Goal: Check status: Check status

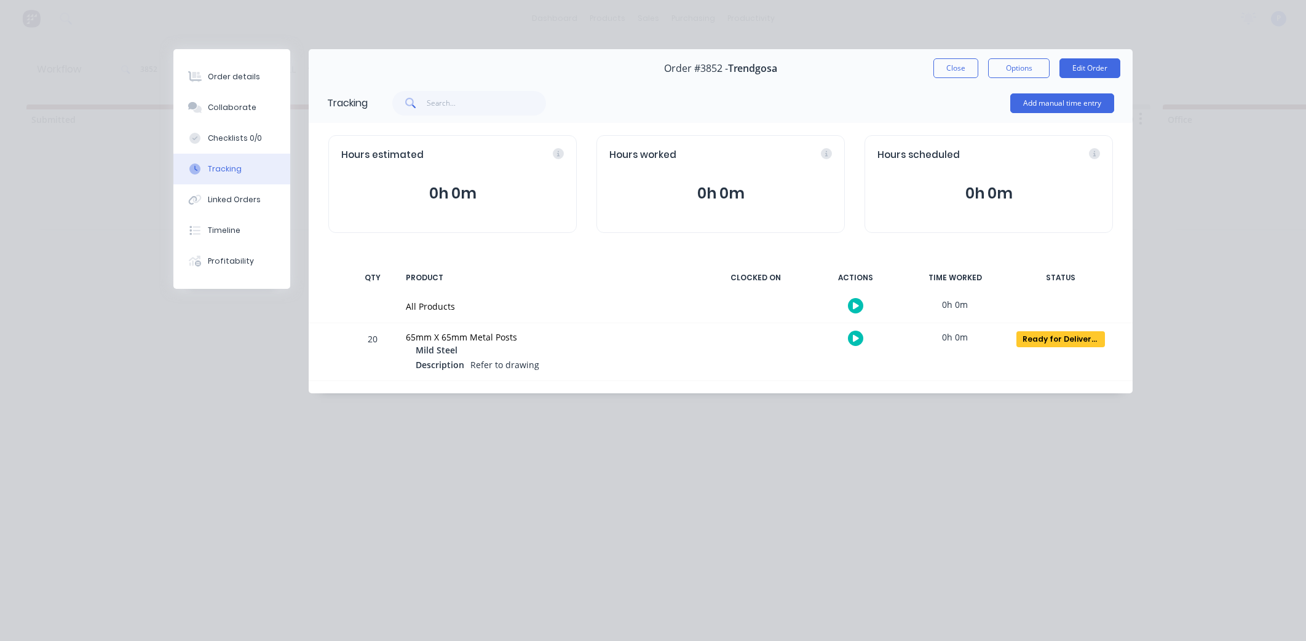
scroll to position [0, 2401]
click at [943, 73] on button "Close" at bounding box center [955, 68] width 45 height 20
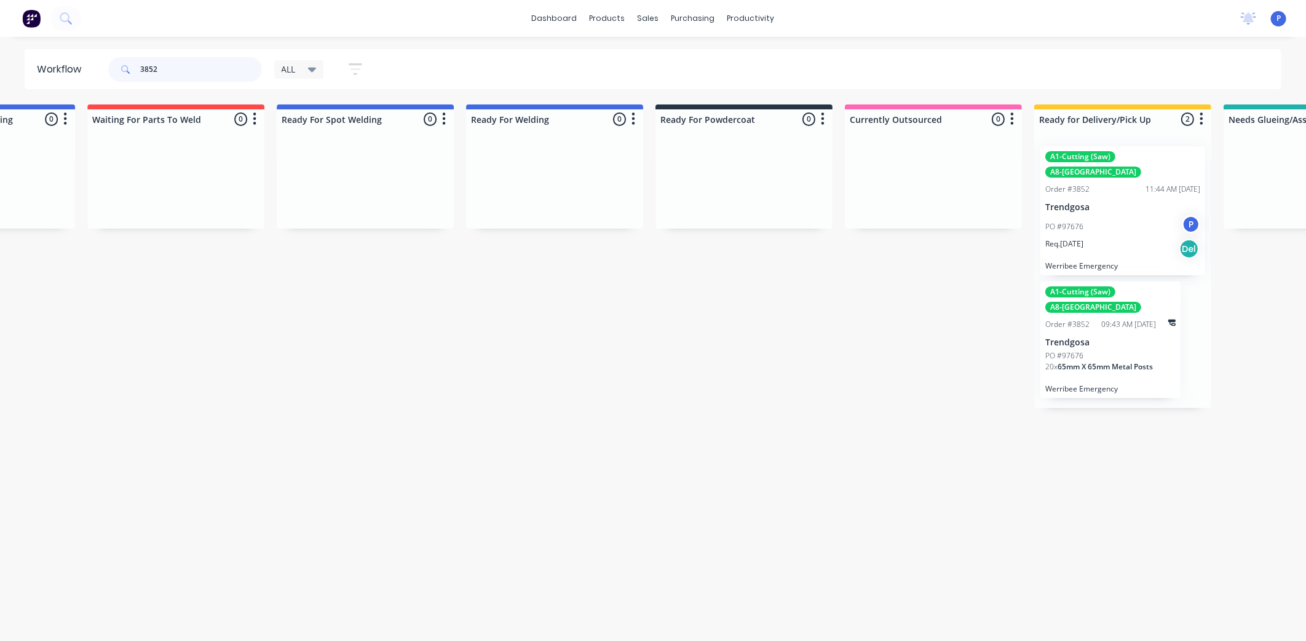
click at [229, 71] on input "3852" at bounding box center [201, 69] width 122 height 25
type input "38514"
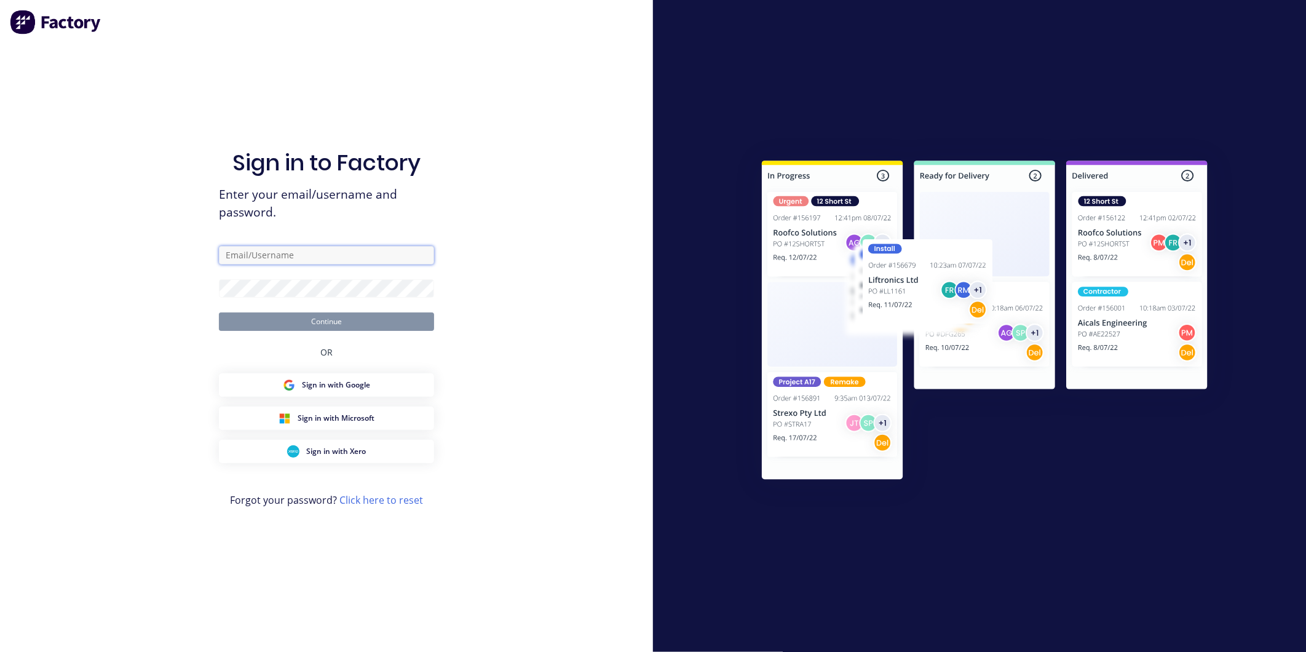
type input "[EMAIL_ADDRESS][DOMAIN_NAME]"
click at [379, 331] on div "Sign in to Factory Enter your email/username and password. [EMAIL_ADDRESS][DOMA…" at bounding box center [326, 338] width 215 height 608
click at [383, 327] on button "Continue" at bounding box center [326, 321] width 215 height 18
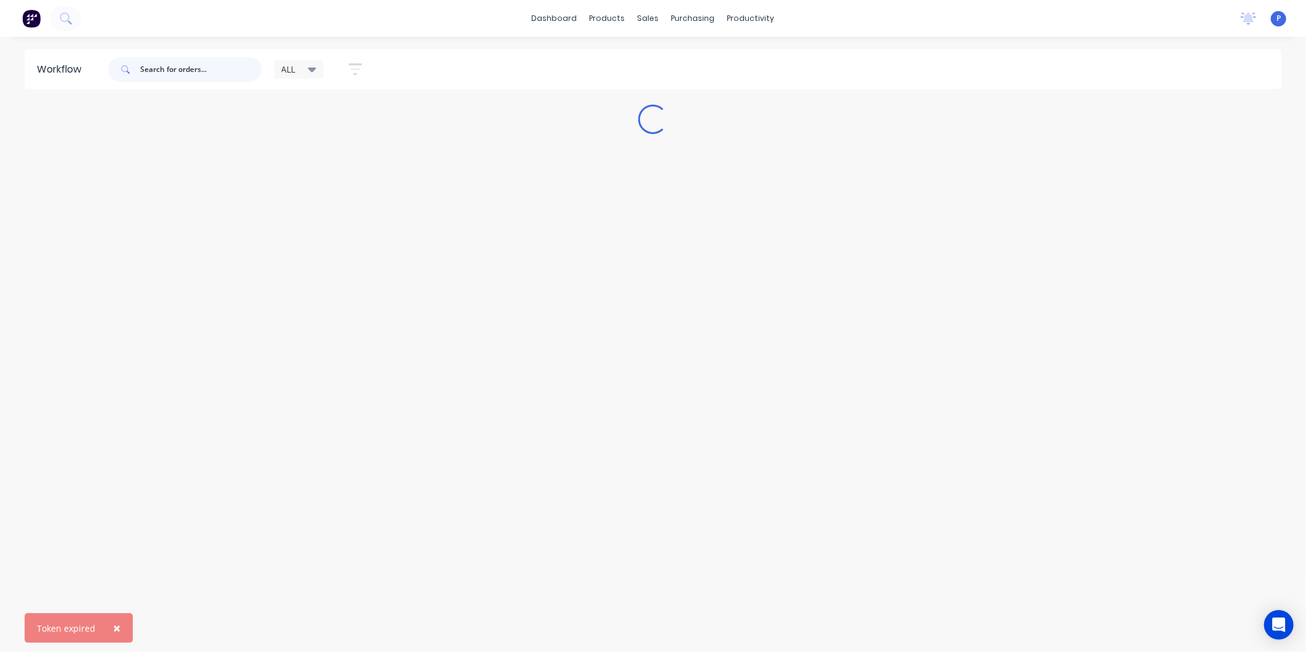
click at [210, 66] on input "text" at bounding box center [201, 69] width 122 height 25
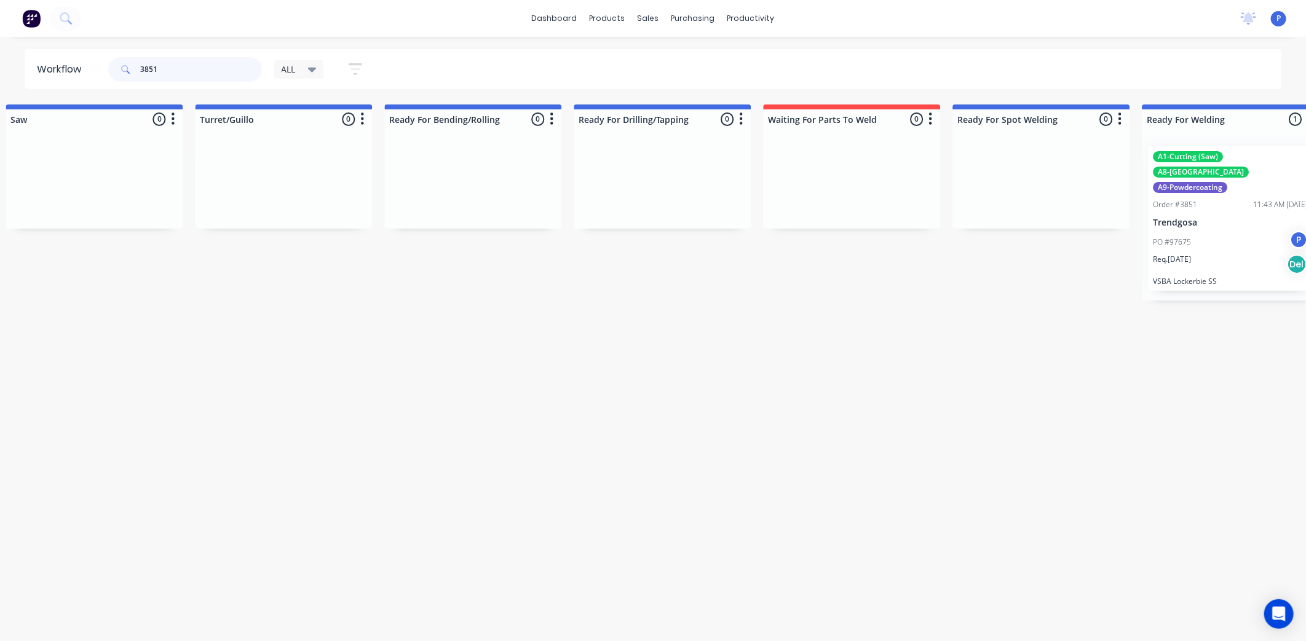
scroll to position [0, 2706]
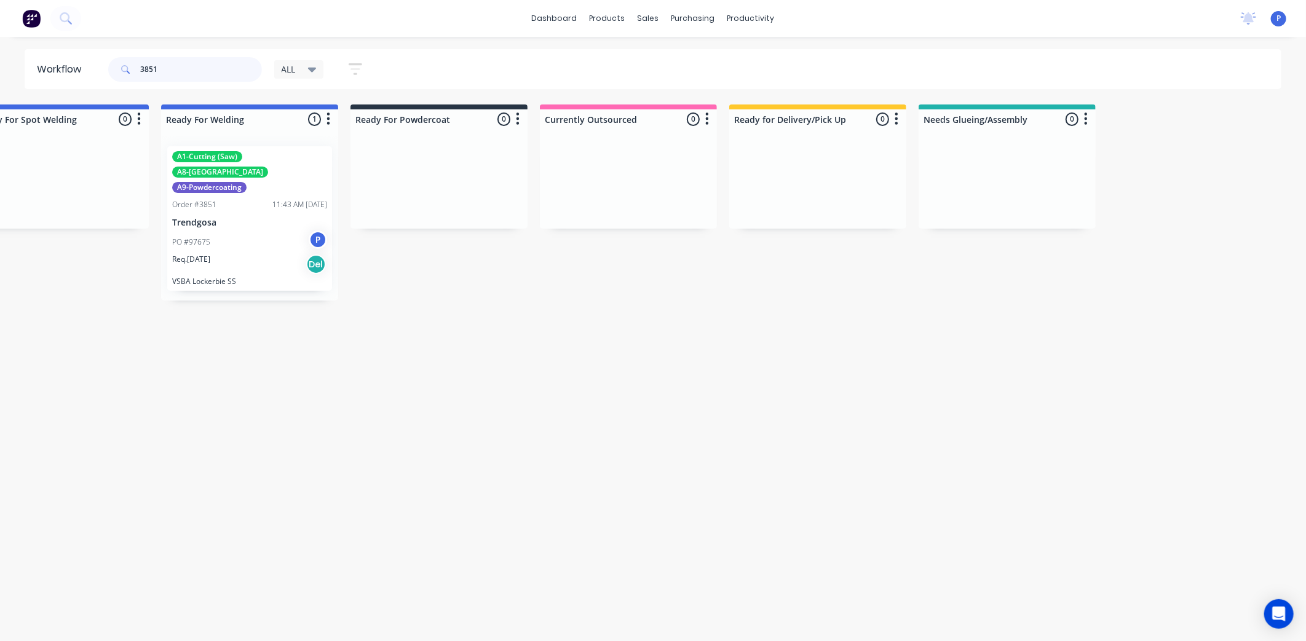
type input "3851"
click at [226, 254] on div "Req. [DATE] Del" at bounding box center [249, 264] width 155 height 21
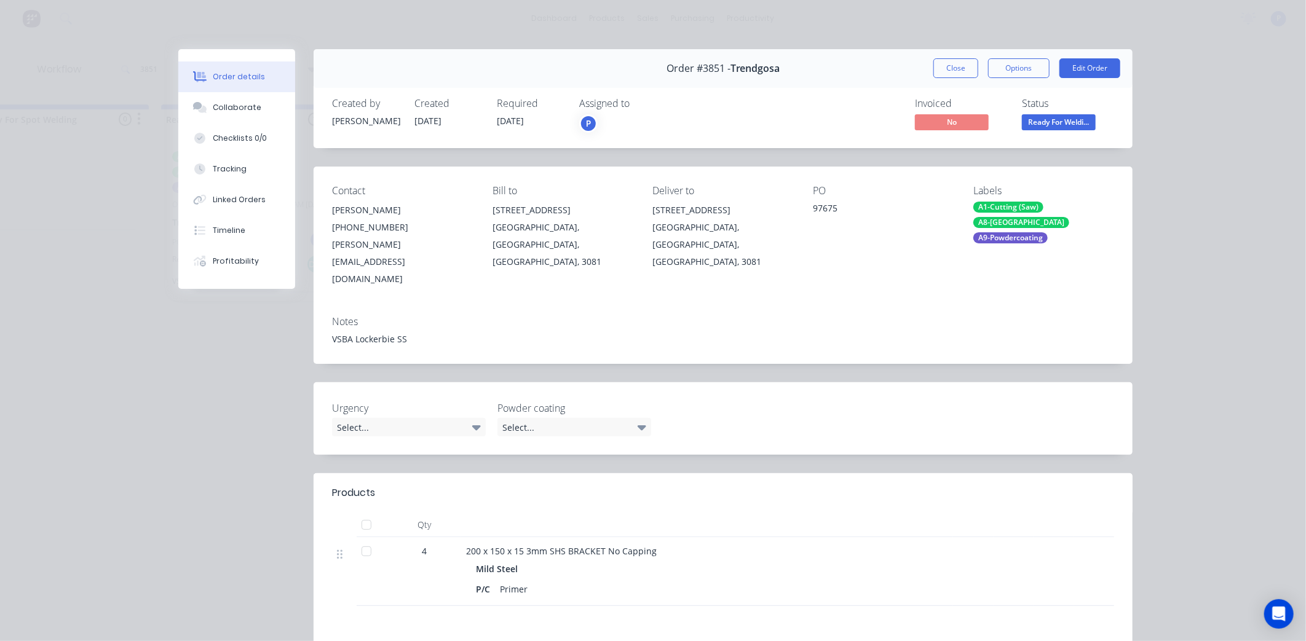
click at [368, 513] on div at bounding box center [366, 525] width 25 height 25
click at [223, 166] on div "Tracking" at bounding box center [230, 169] width 34 height 11
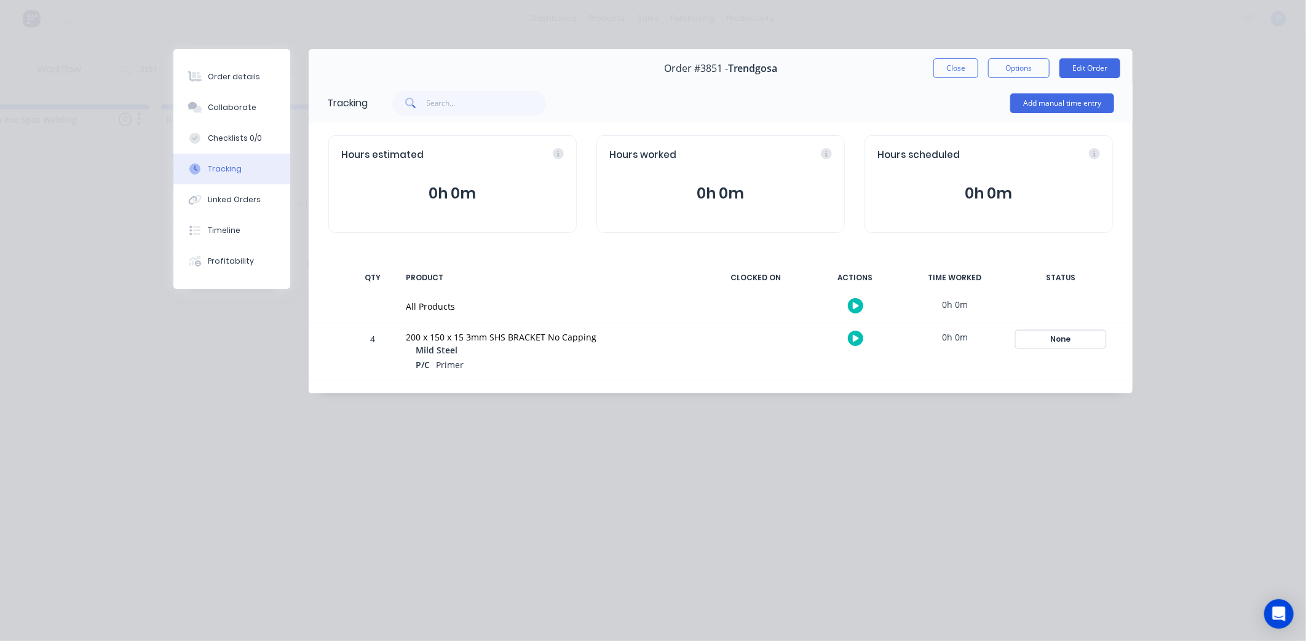
click at [1050, 341] on div "None" at bounding box center [1061, 339] width 89 height 16
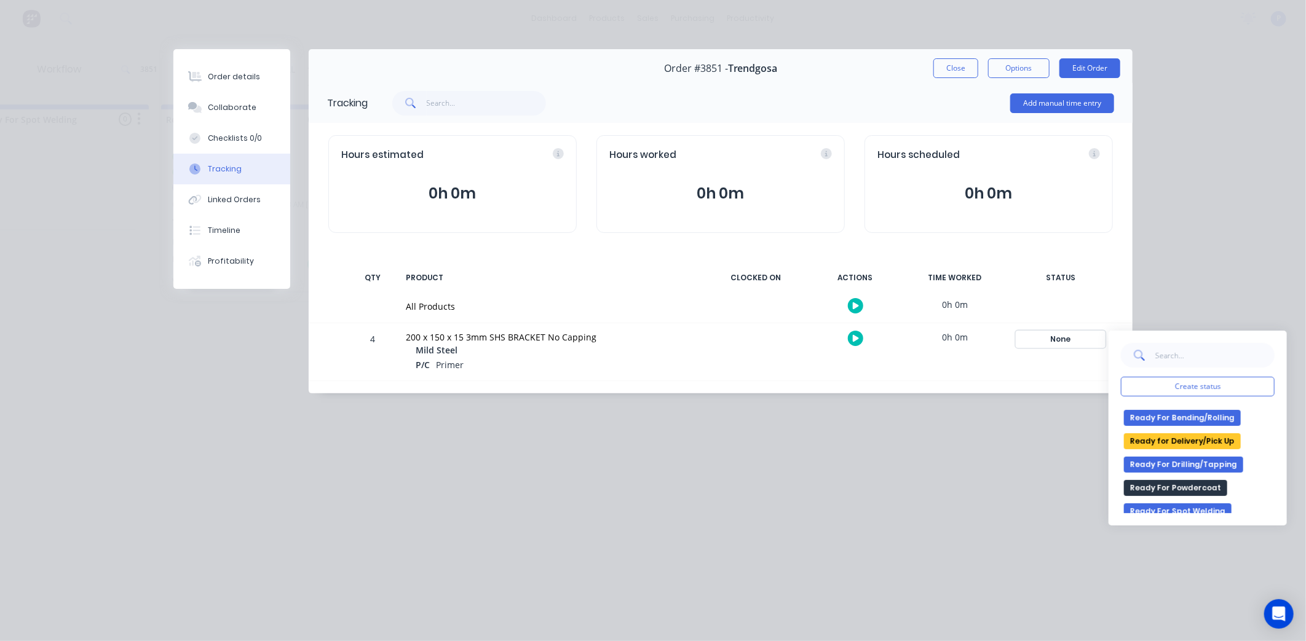
scroll to position [205, 0]
click at [1178, 446] on button "Ready for Delivery/Pick Up" at bounding box center [1182, 443] width 117 height 16
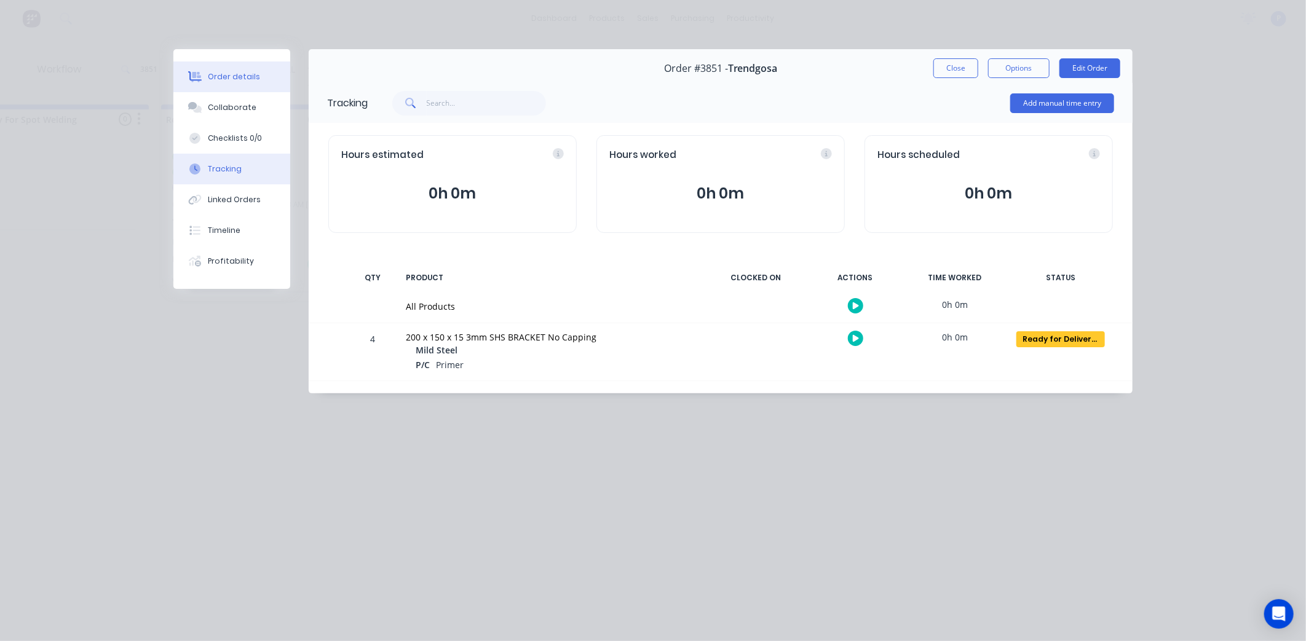
click at [183, 73] on button "Order details" at bounding box center [231, 76] width 117 height 31
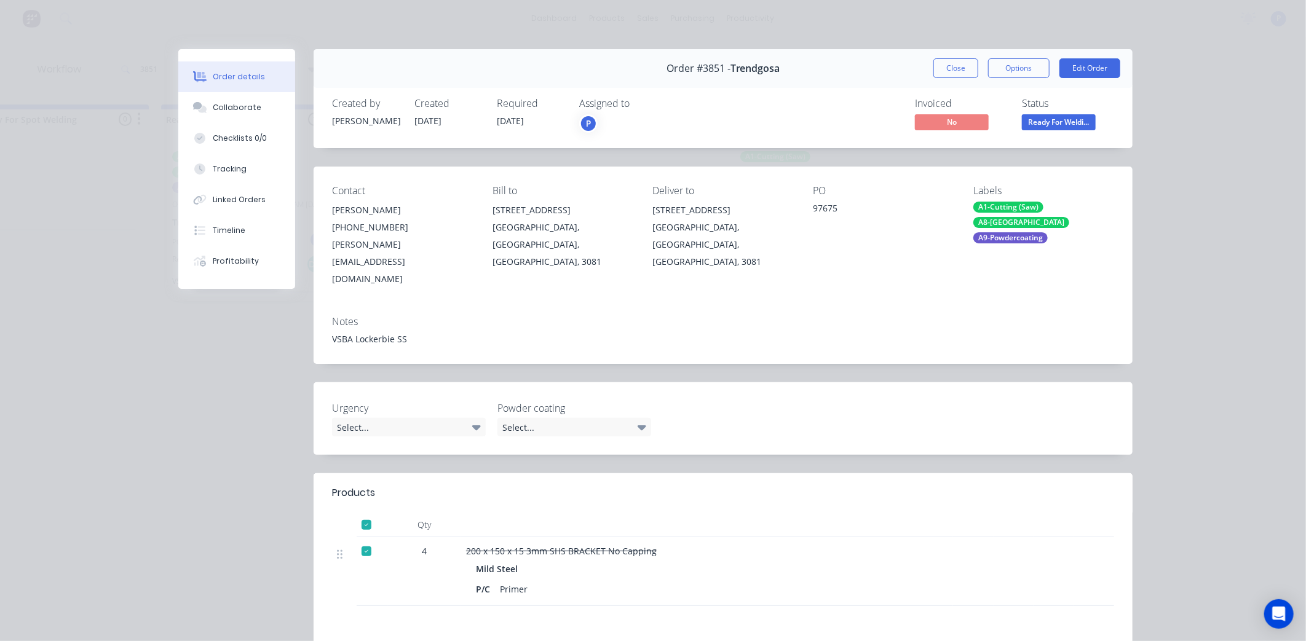
click at [1036, 120] on span "Ready For Weldi..." at bounding box center [1059, 121] width 74 height 15
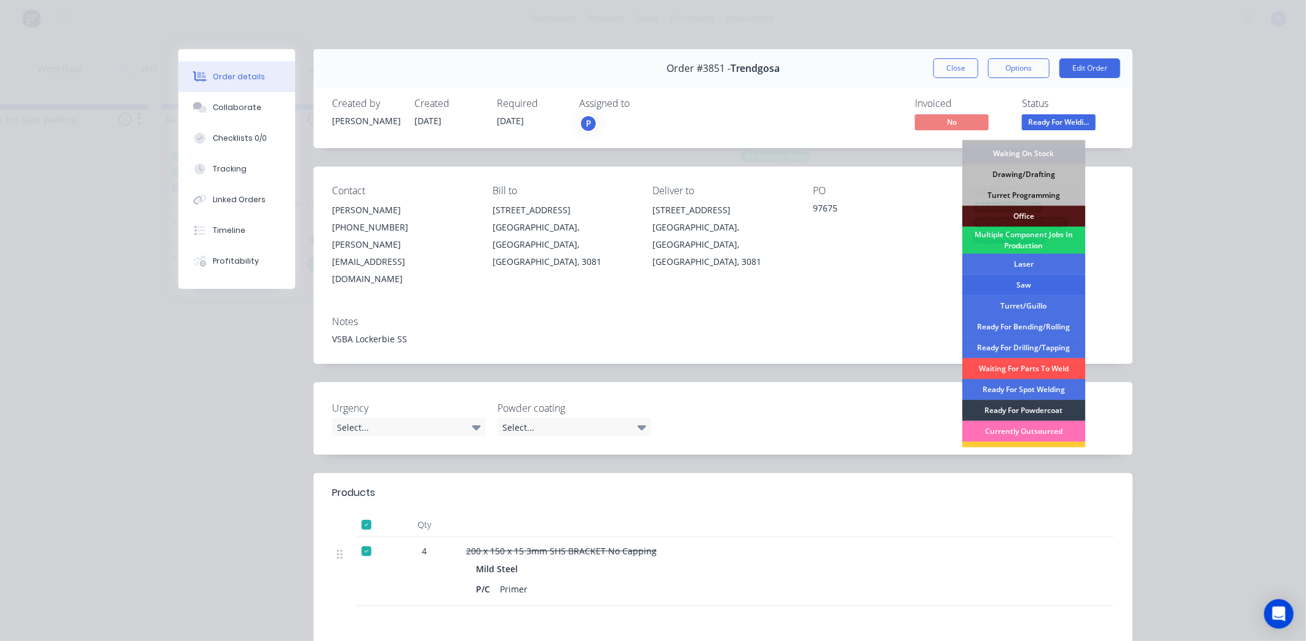
scroll to position [137, 0]
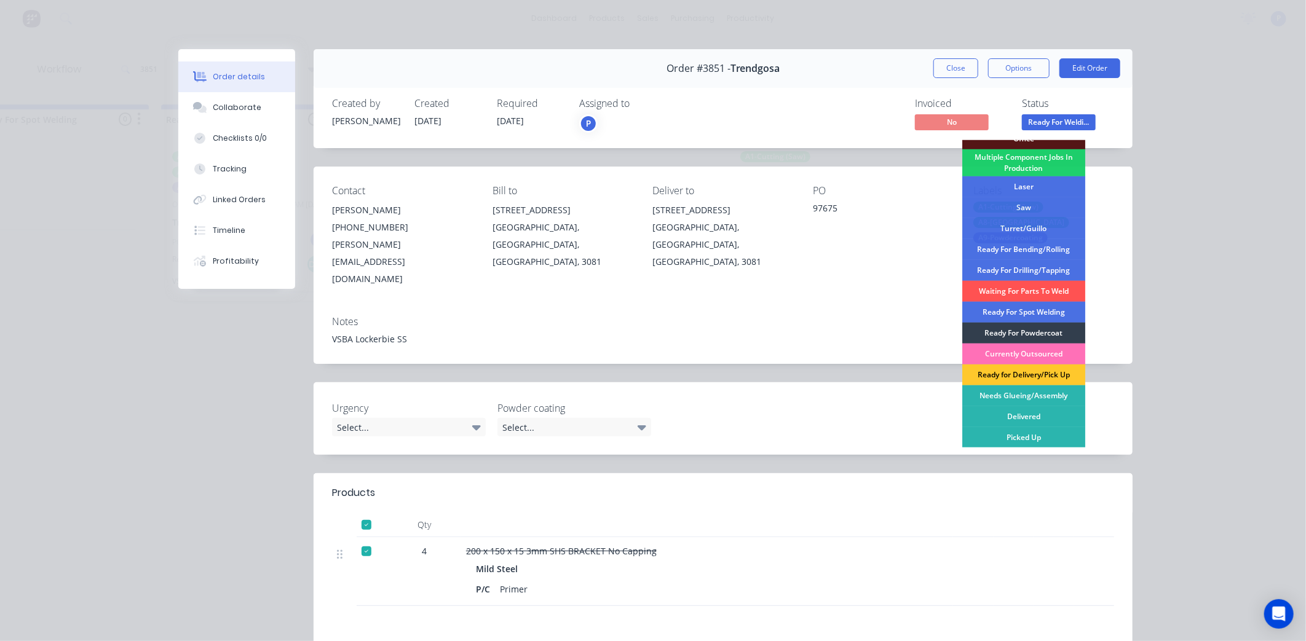
click at [1013, 378] on div "Ready for Delivery/Pick Up" at bounding box center [1023, 375] width 123 height 21
